Goal: Task Accomplishment & Management: Complete application form

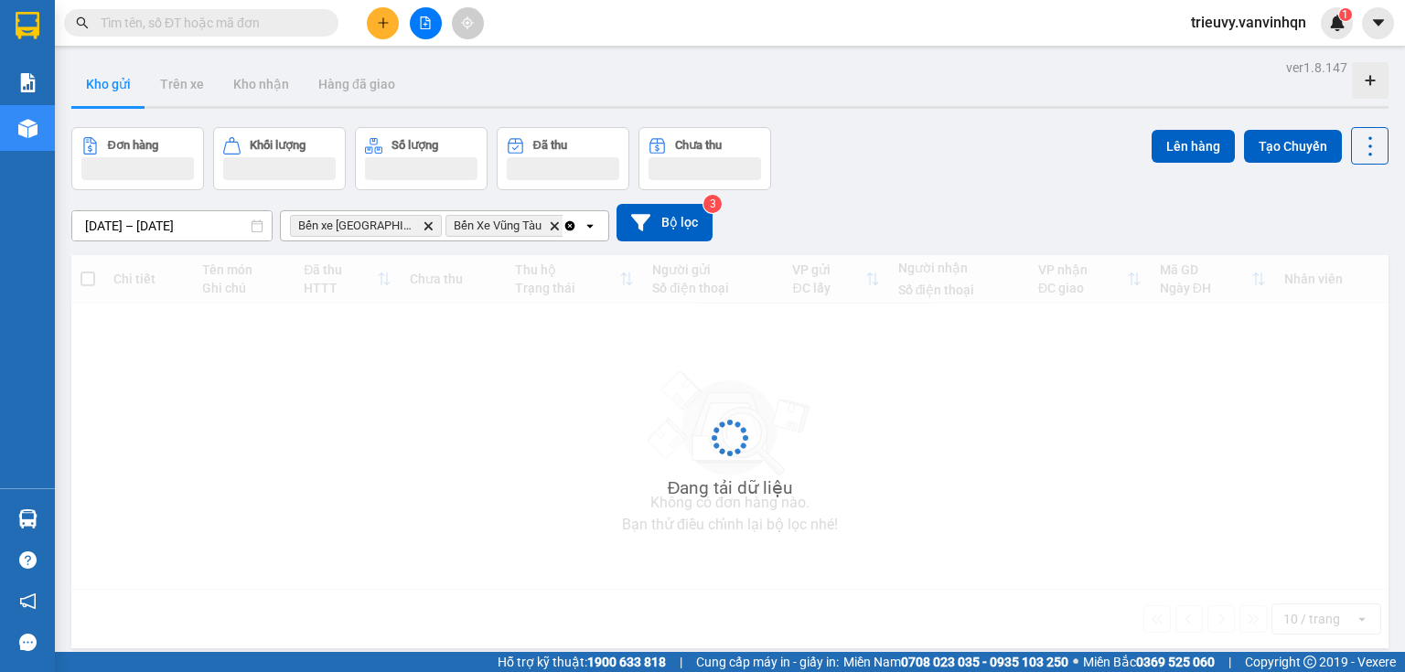
click at [378, 22] on icon "plus" at bounding box center [383, 22] width 10 height 1
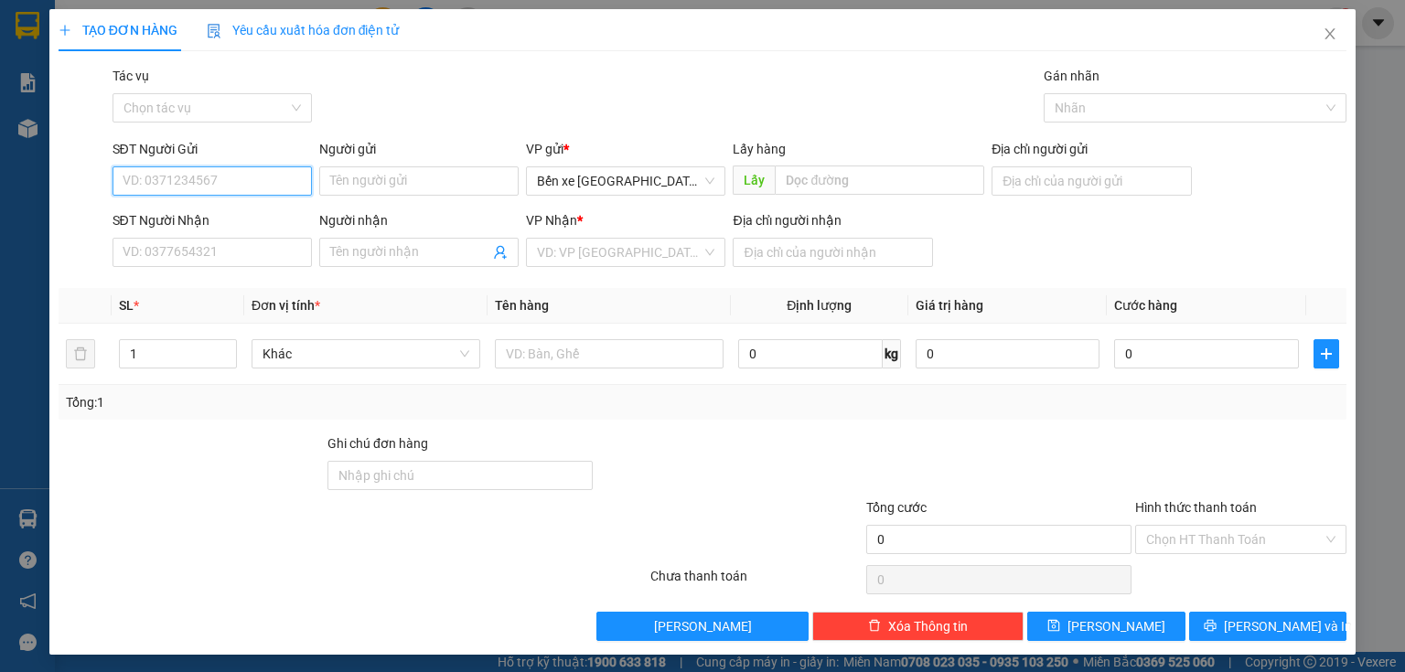
click at [186, 172] on input "SĐT Người Gửi" at bounding box center [211, 180] width 199 height 29
click at [183, 220] on div "0947157007" at bounding box center [211, 218] width 176 height 20
type input "0947157007"
type input "BXQN"
type input "0905247980"
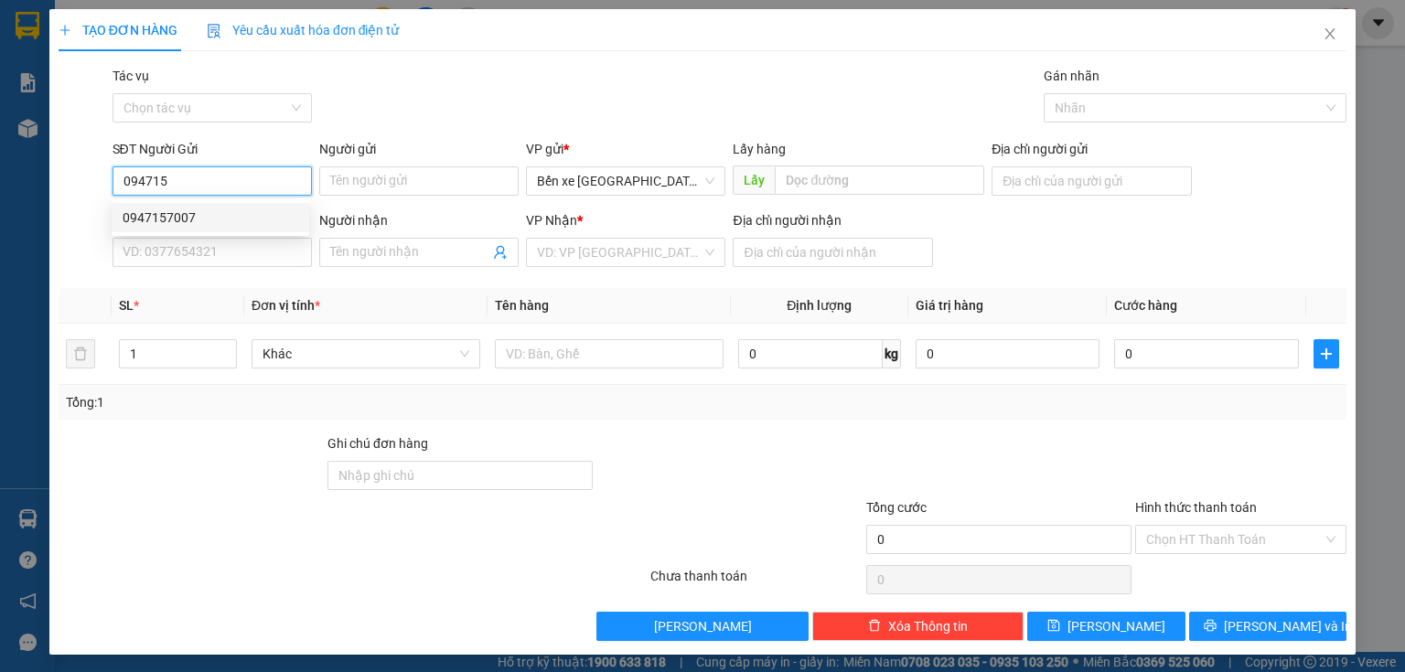
type input "thủy"
type input "phu my"
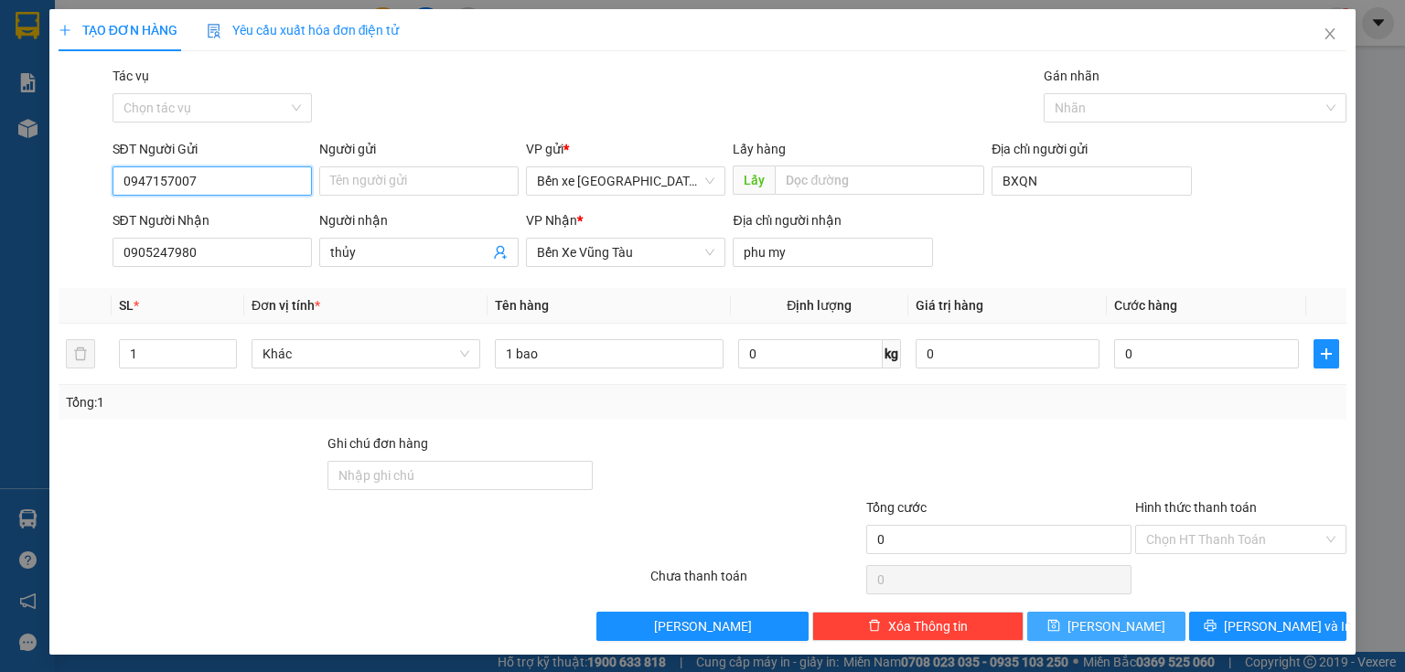
type input "0947157007"
click at [1052, 622] on button "[PERSON_NAME]" at bounding box center [1106, 626] width 158 height 29
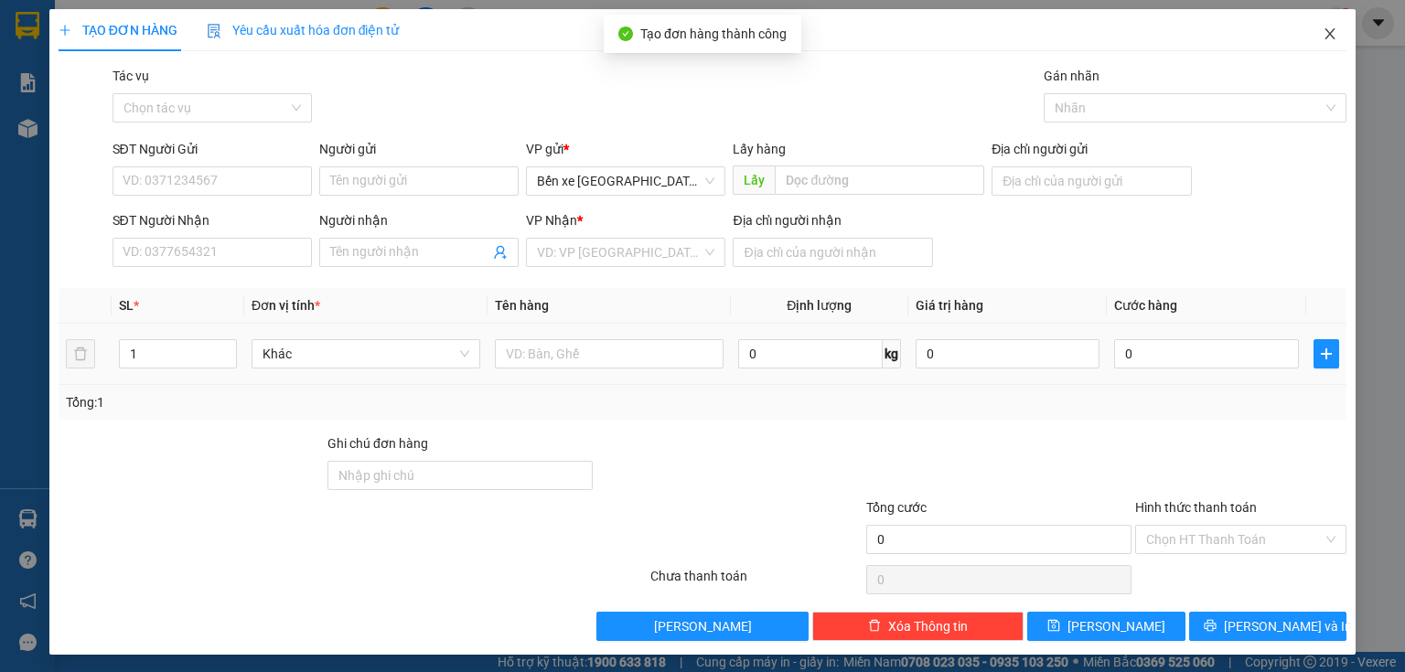
click at [1313, 44] on span "Close" at bounding box center [1329, 34] width 51 height 51
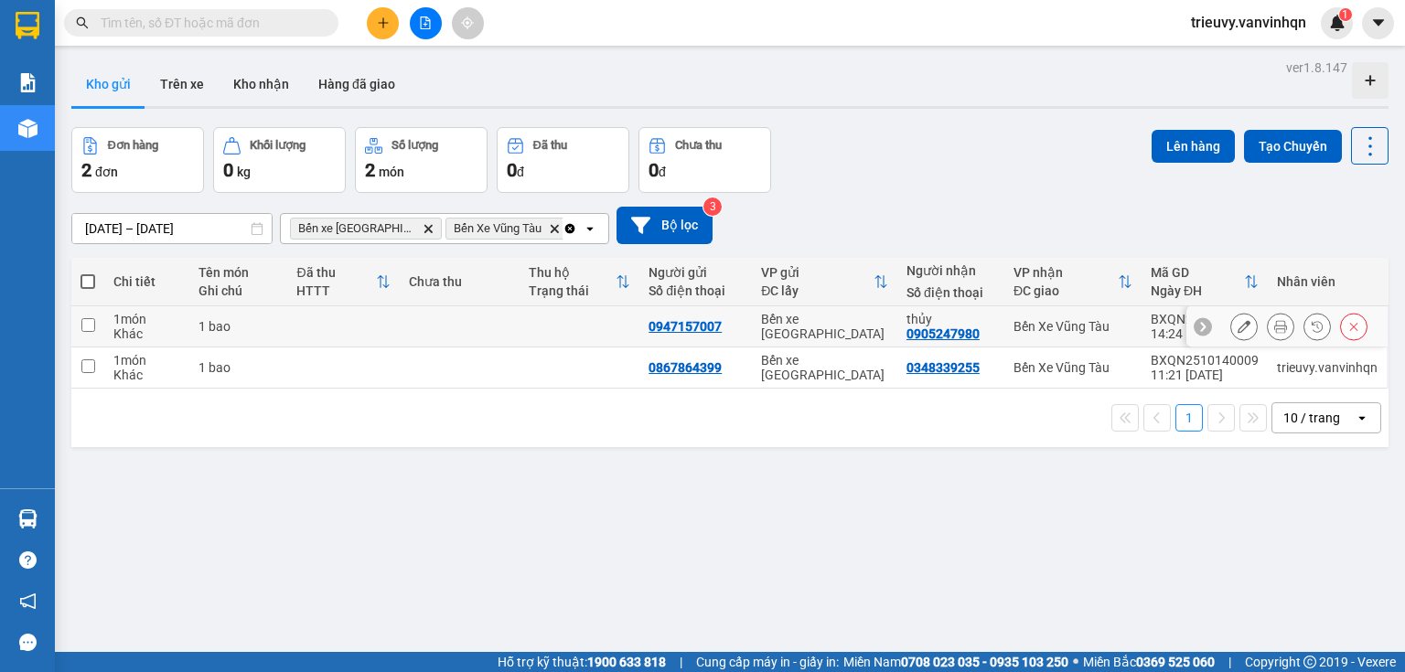
click at [337, 326] on td at bounding box center [343, 326] width 112 height 41
checkbox input "true"
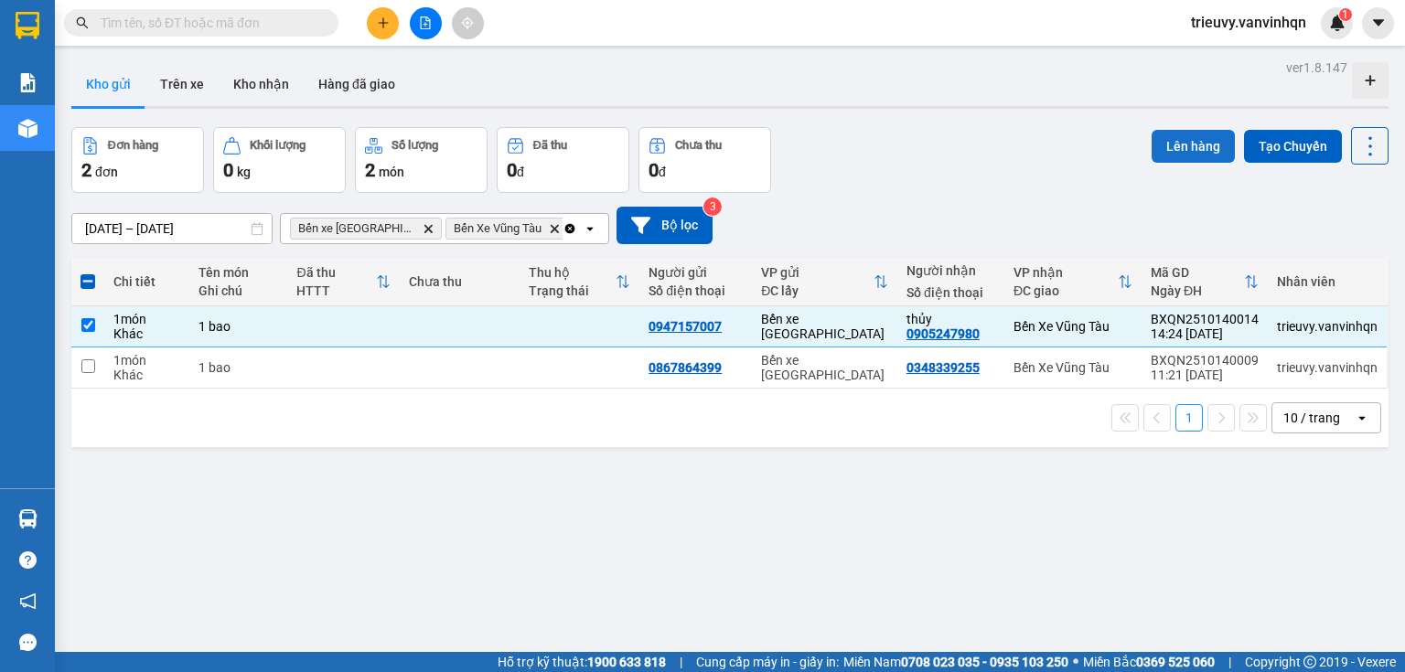
click at [1163, 141] on button "Lên hàng" at bounding box center [1192, 146] width 83 height 33
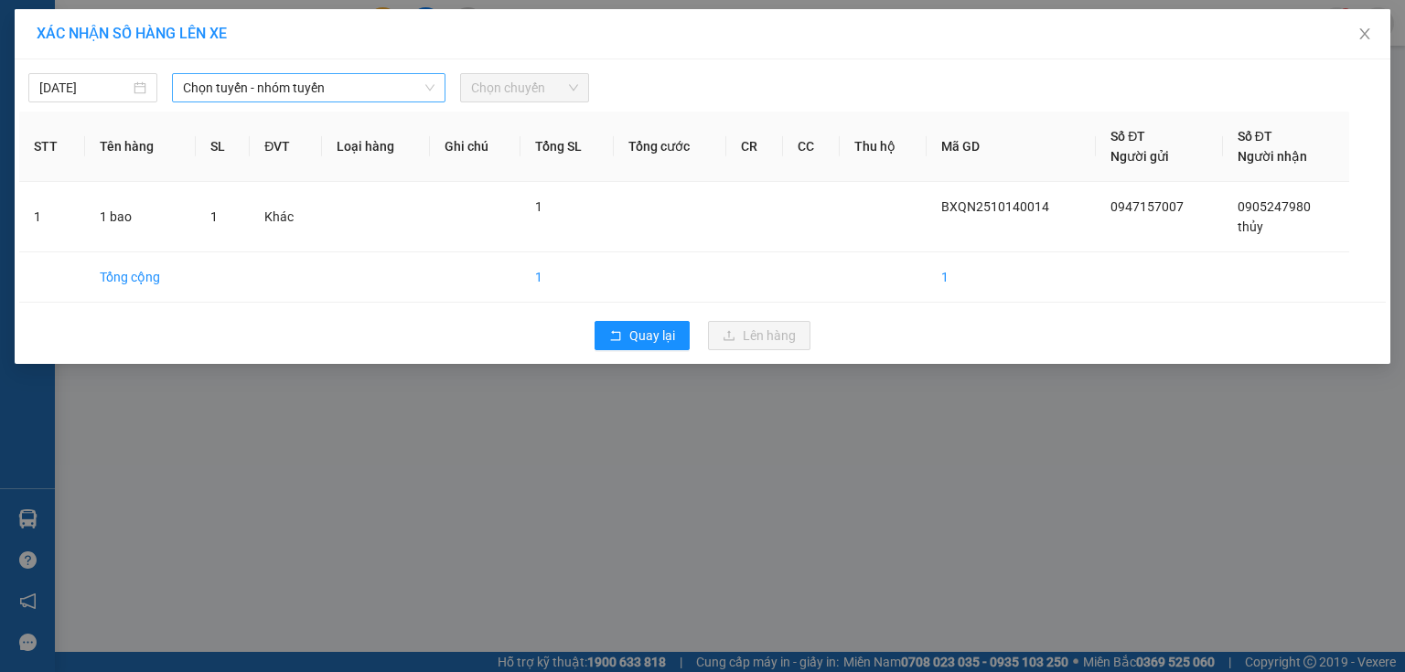
click at [351, 88] on span "Chọn tuyến - nhóm tuyến" at bounding box center [308, 87] width 251 height 27
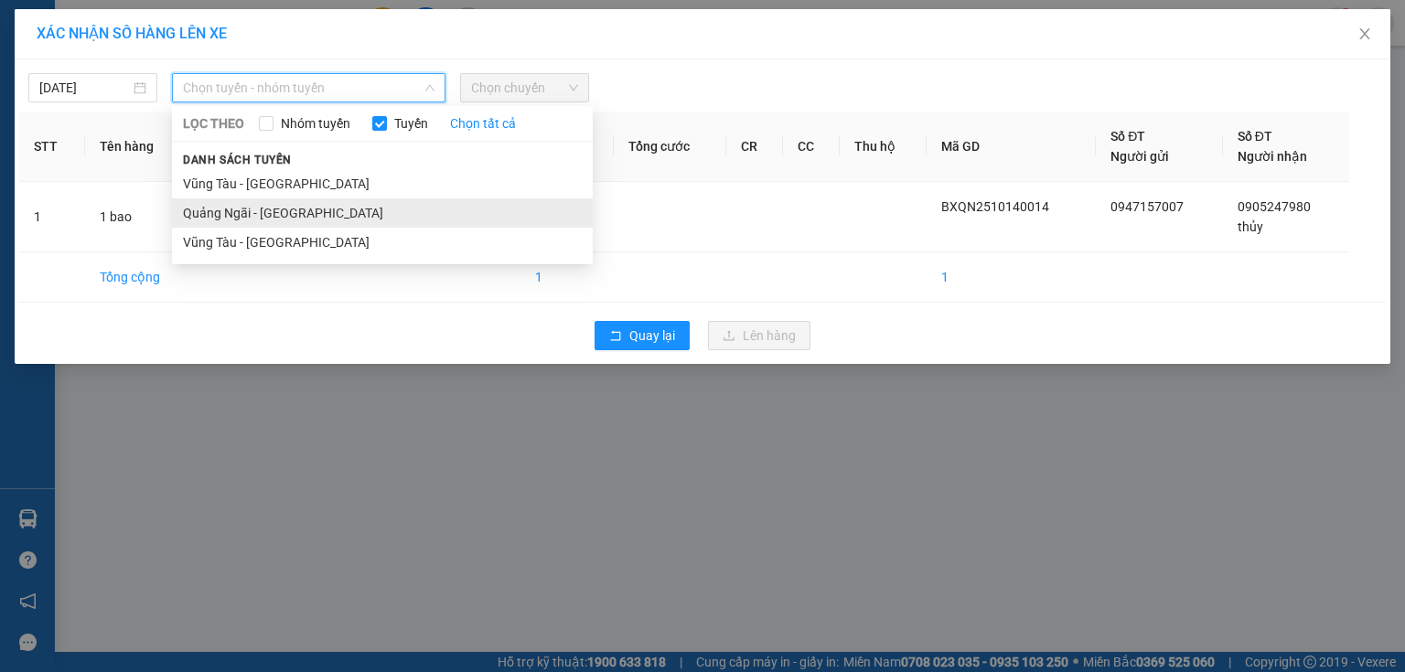
click at [278, 219] on li "Quảng Ngãi - [GEOGRAPHIC_DATA]" at bounding box center [382, 212] width 421 height 29
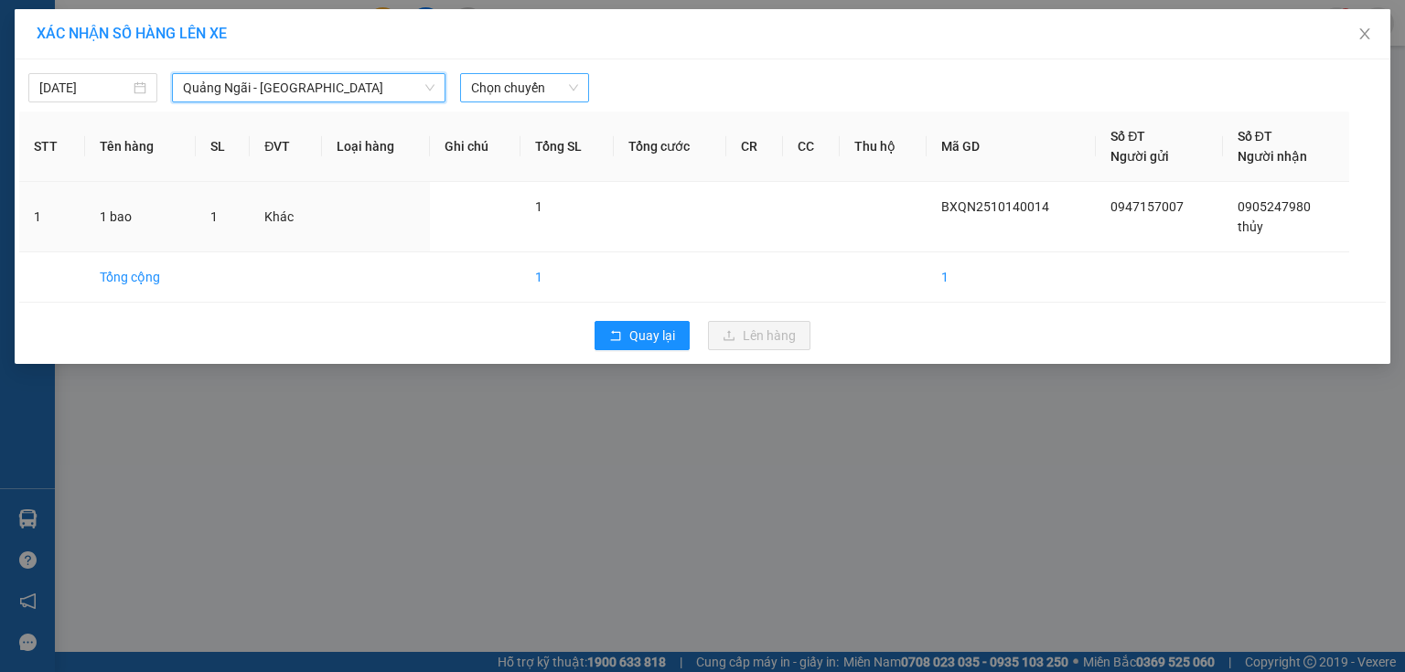
click at [568, 87] on span "Chọn chuyến" at bounding box center [524, 87] width 107 height 27
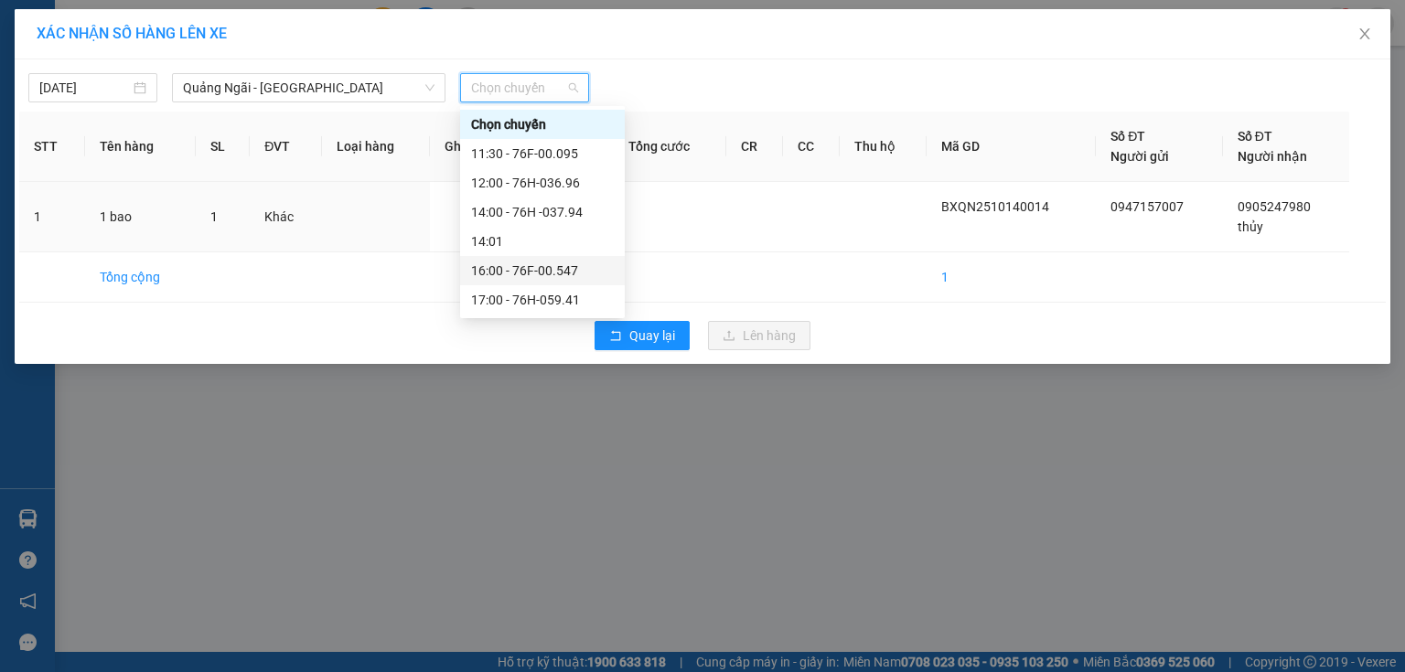
click at [568, 271] on div "16:00 - 76F-00.547" at bounding box center [542, 271] width 143 height 20
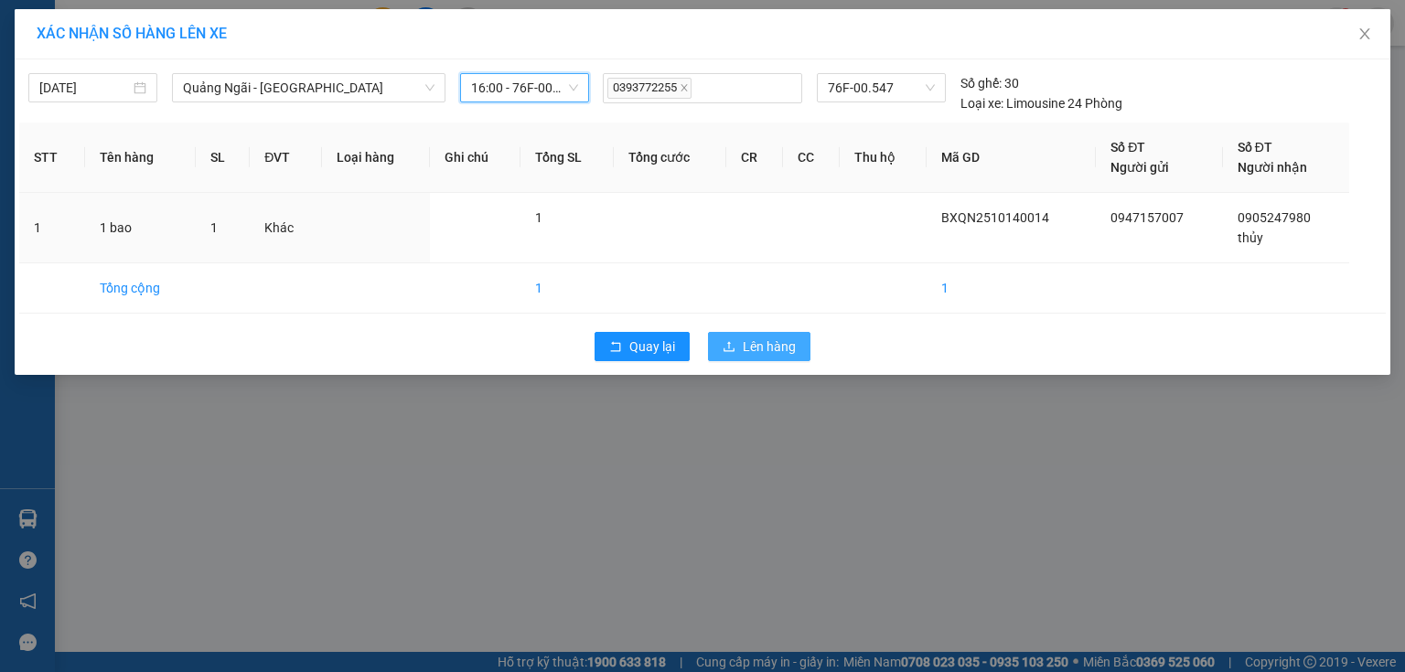
click at [719, 344] on button "Lên hàng" at bounding box center [759, 346] width 102 height 29
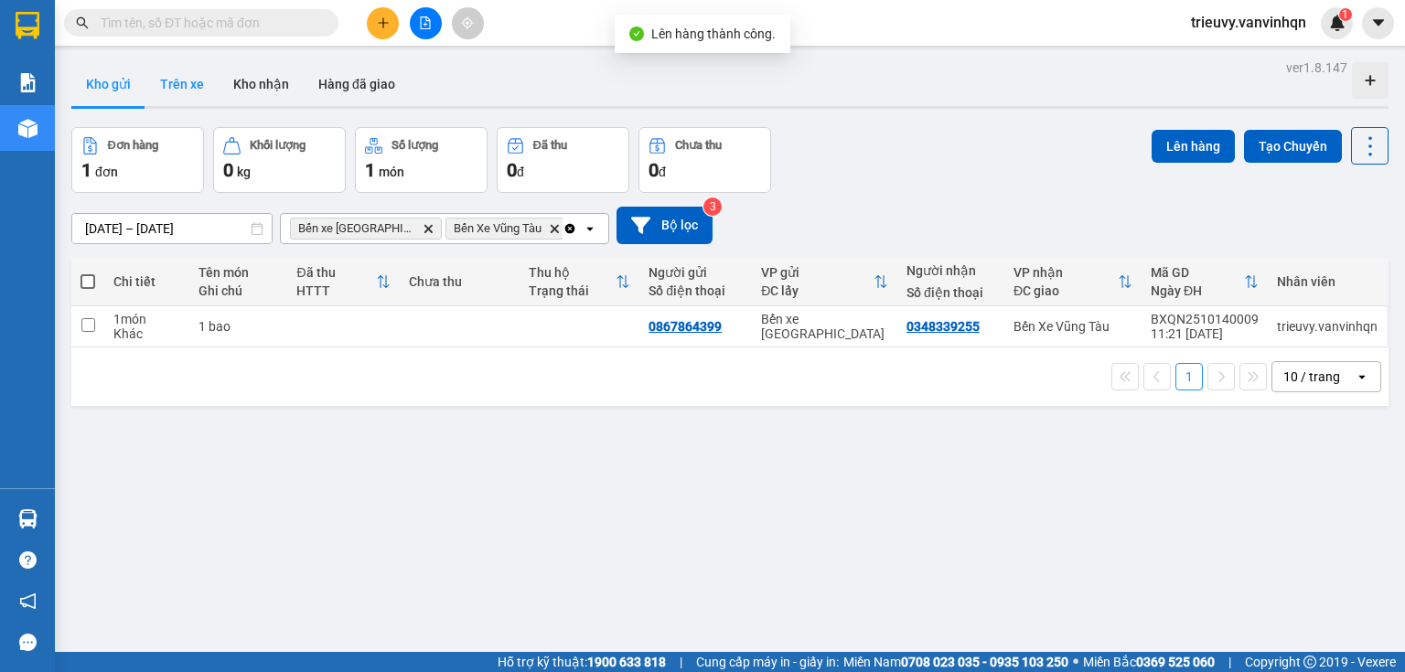
click at [206, 82] on button "Trên xe" at bounding box center [181, 84] width 73 height 44
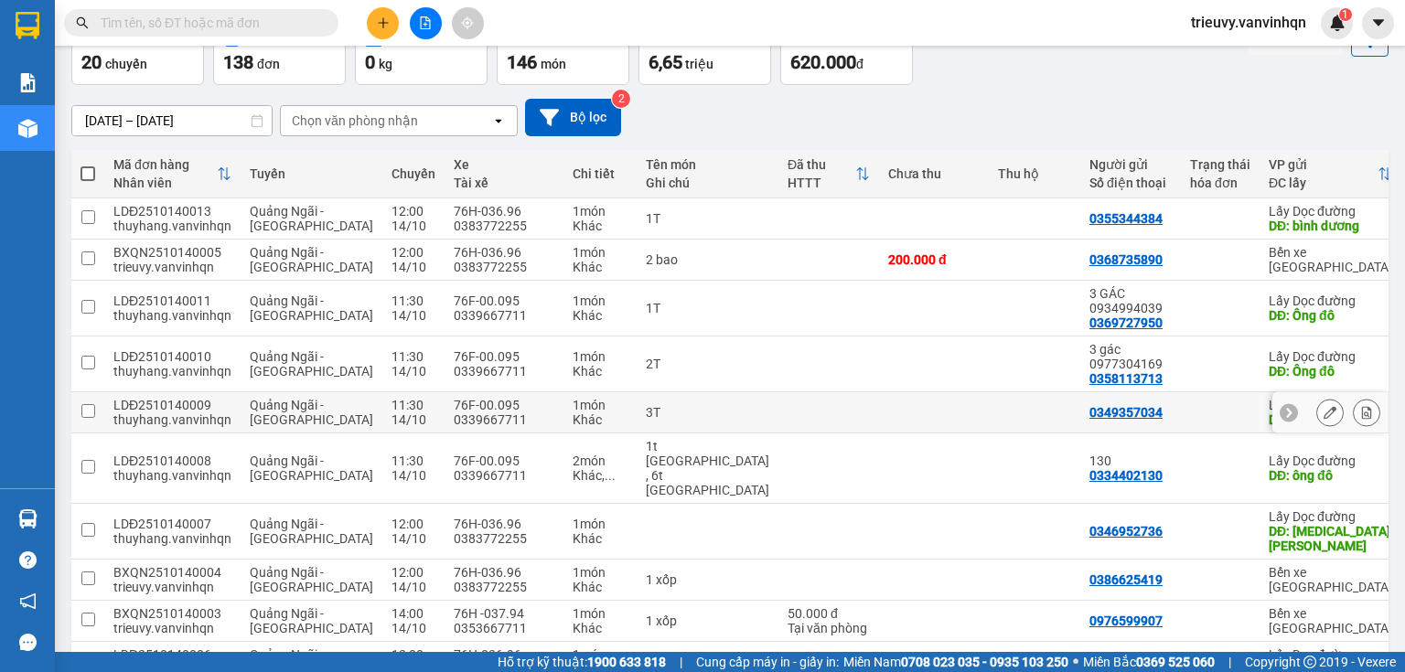
scroll to position [188, 0]
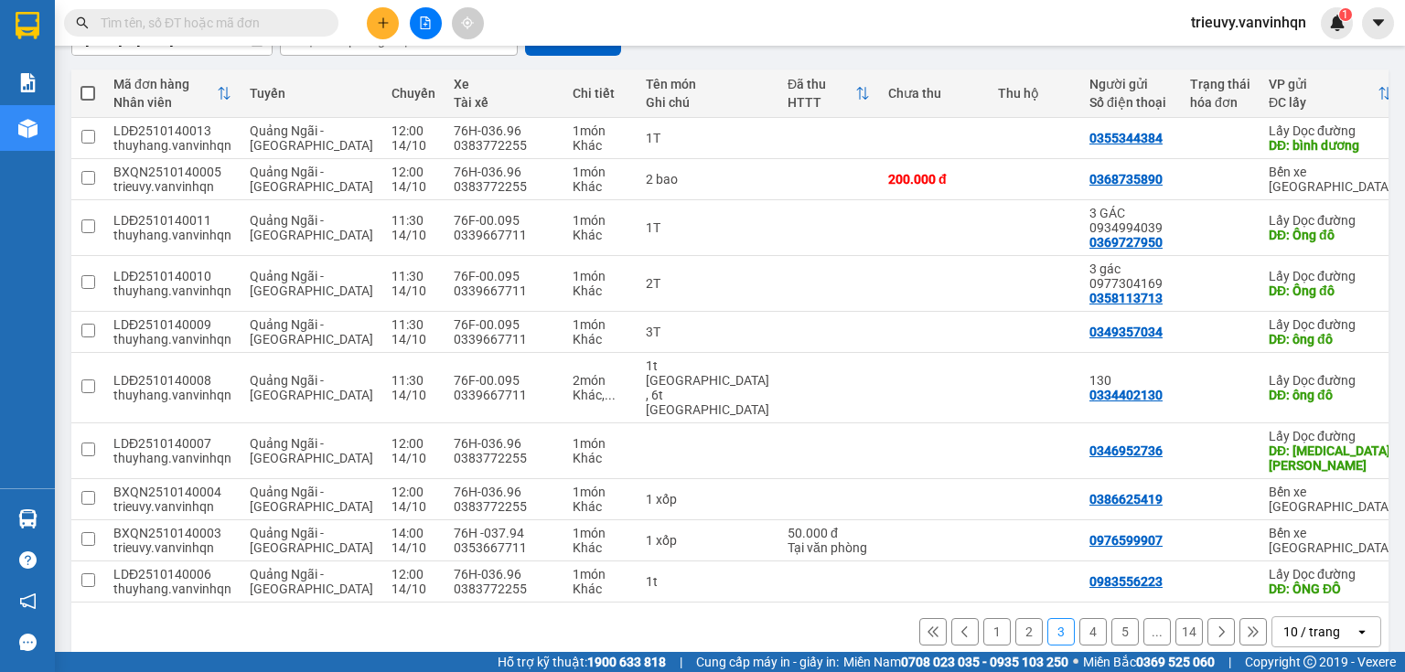
click at [990, 618] on button "1" at bounding box center [996, 631] width 27 height 27
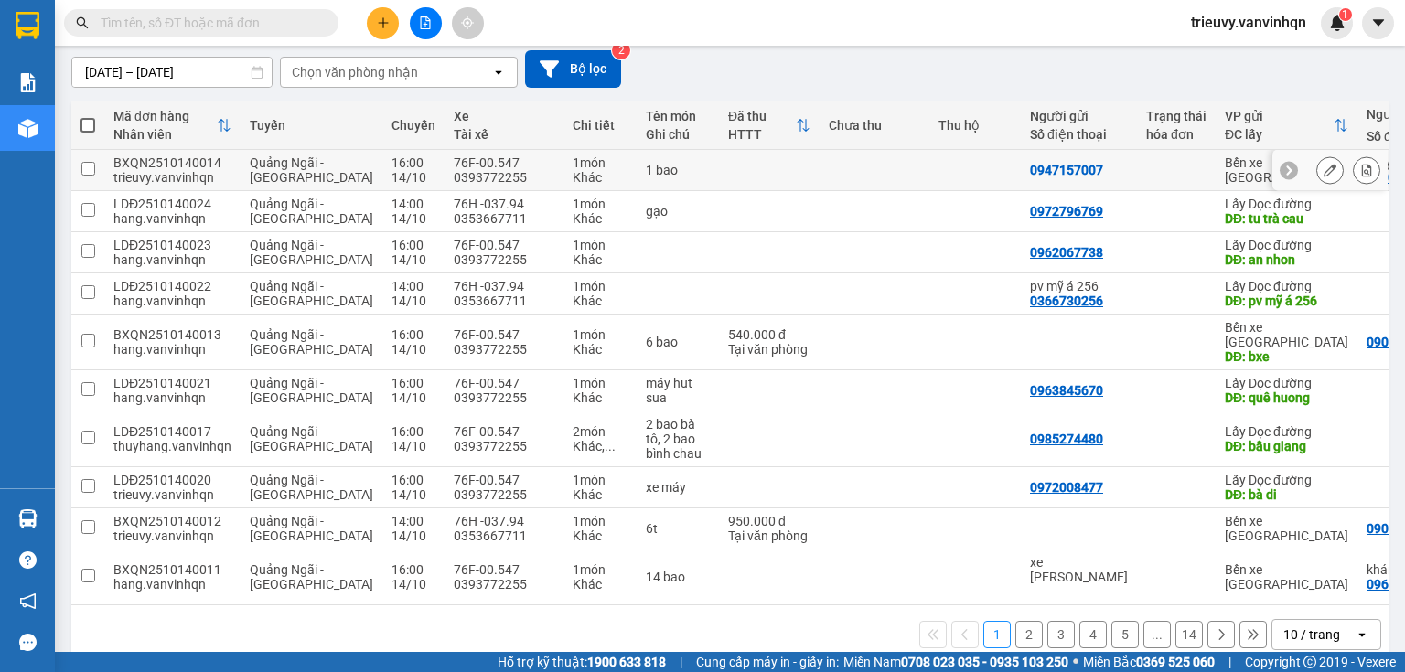
scroll to position [159, 0]
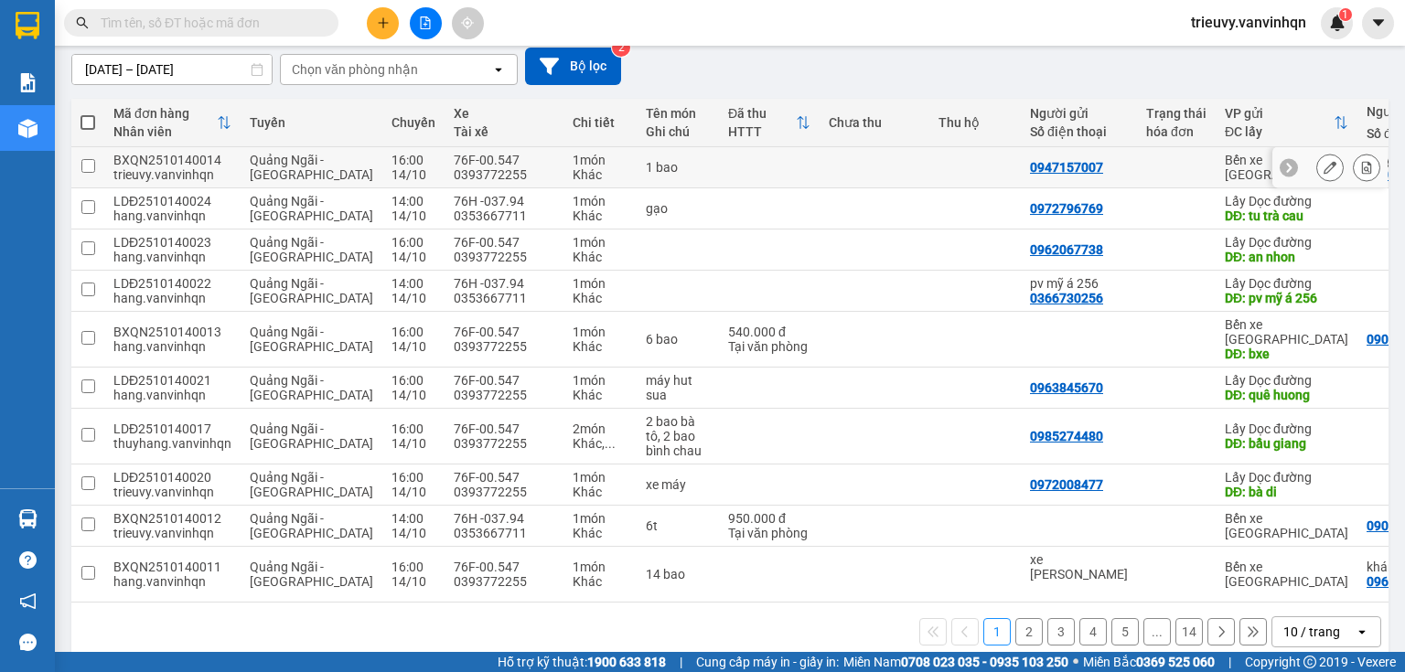
click at [1323, 168] on icon at bounding box center [1329, 167] width 13 height 13
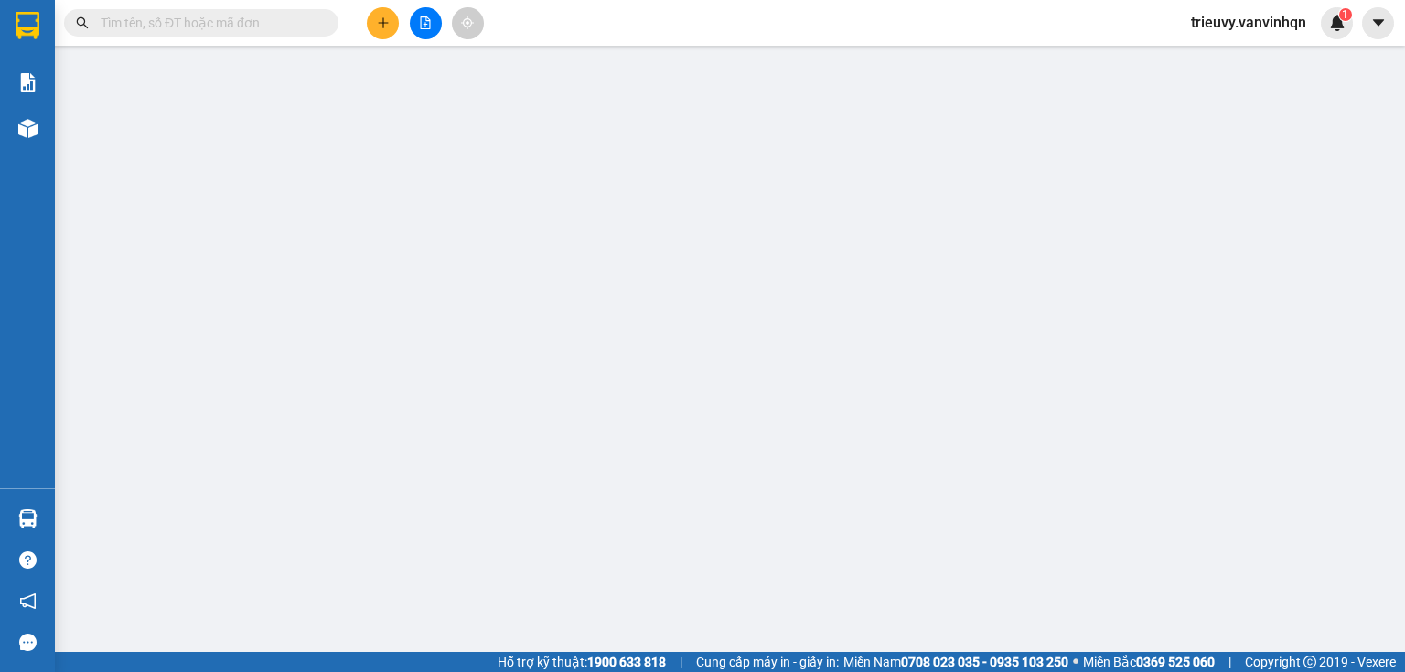
type input "0947157007"
type input "BXQN"
type input "0905247980"
type input "thủy"
type input "phu my"
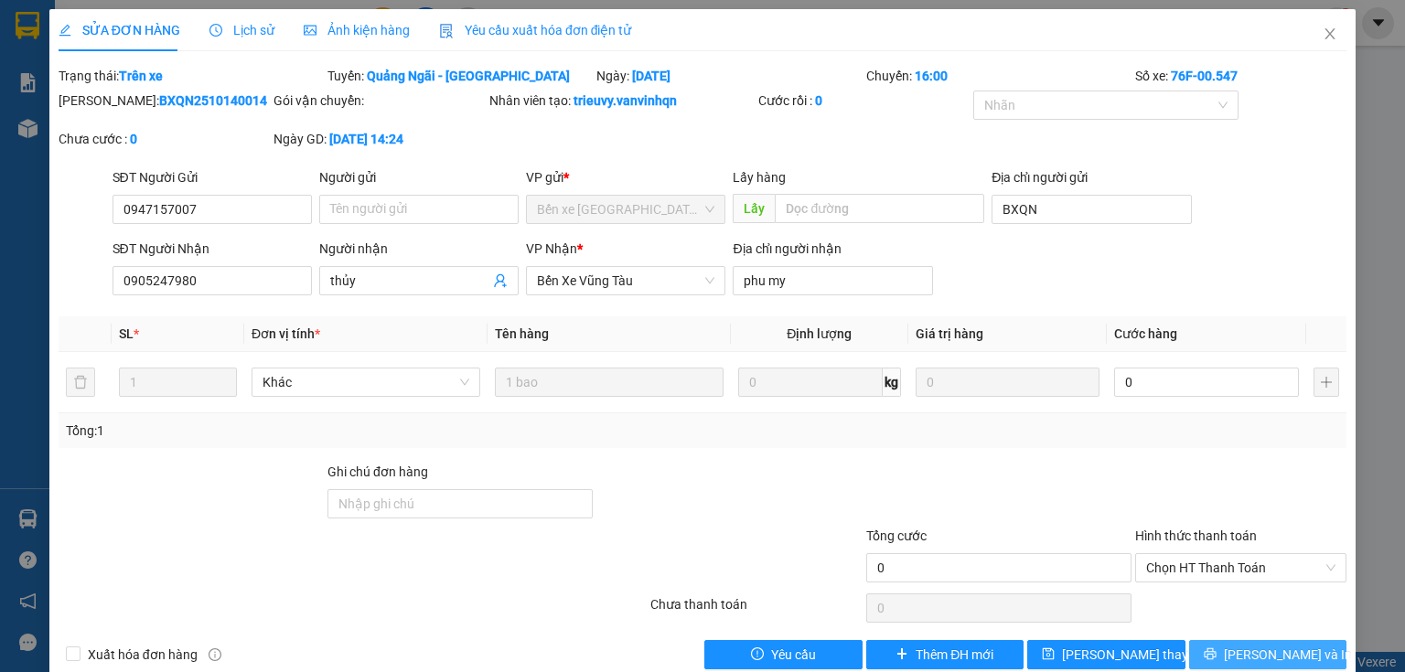
click at [1214, 662] on button "[PERSON_NAME] và In" at bounding box center [1268, 654] width 158 height 29
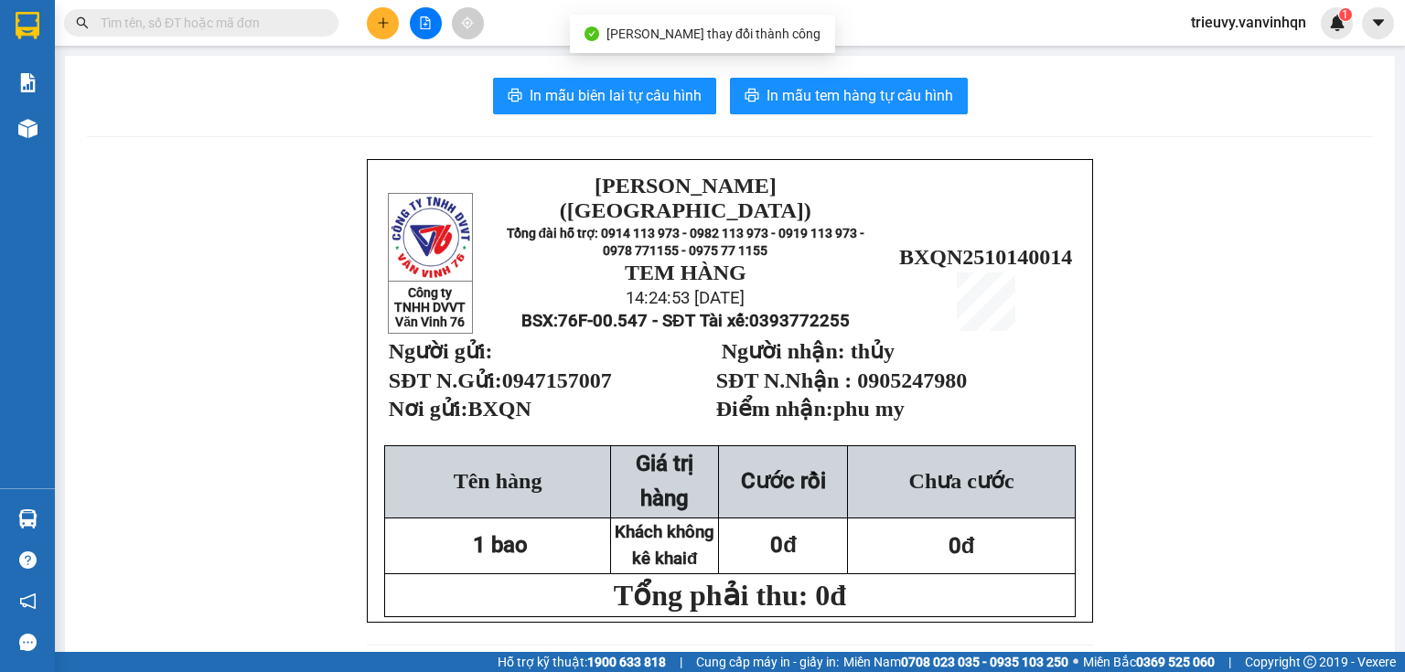
drag, startPoint x: 903, startPoint y: 89, endPoint x: 974, endPoint y: 84, distance: 70.6
click at [903, 91] on span "In mẫu tem hàng tự cấu hình" at bounding box center [859, 95] width 187 height 23
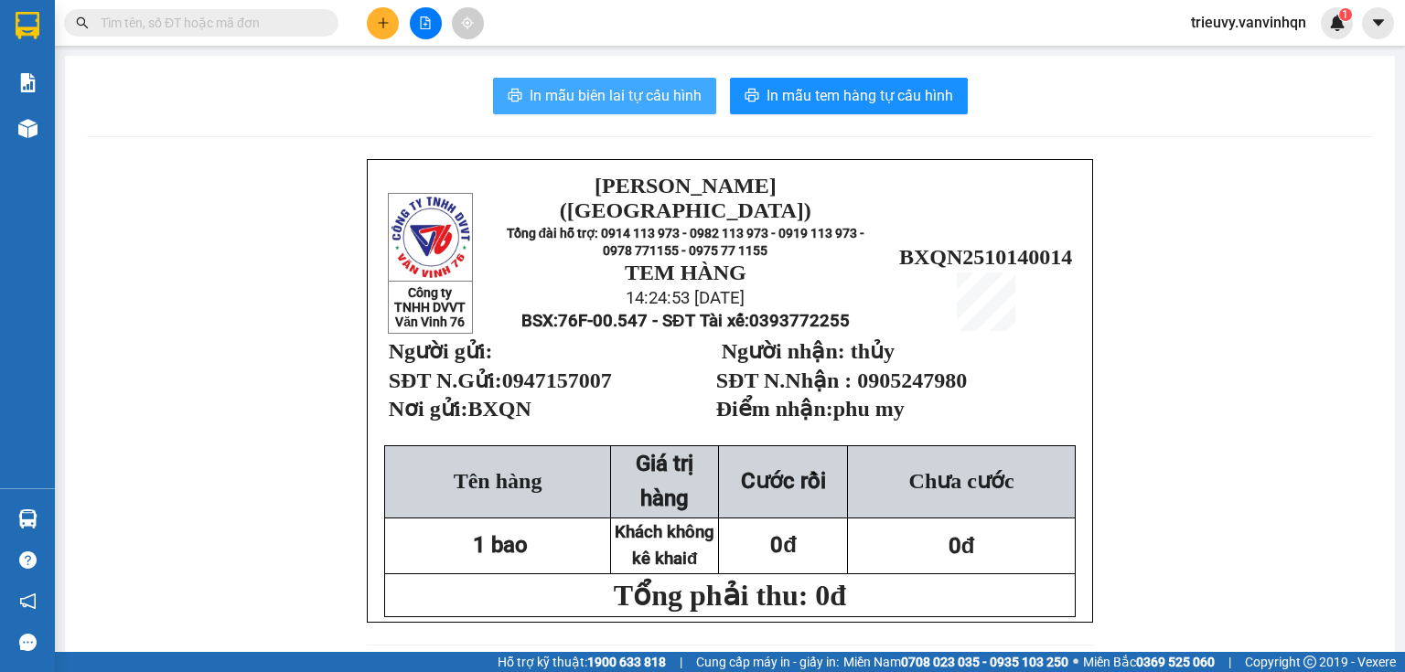
click at [684, 105] on span "In mẫu biên lai tự cấu hình" at bounding box center [615, 95] width 172 height 23
